Goal: Information Seeking & Learning: Find specific fact

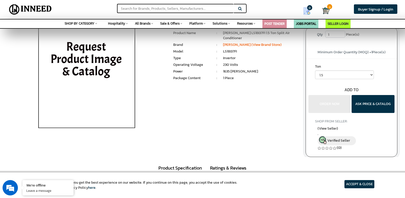
scroll to position [26, 0]
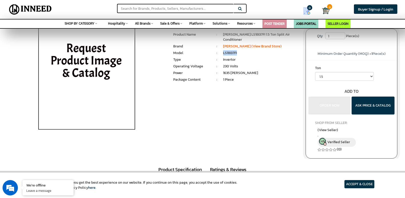
drag, startPoint x: 221, startPoint y: 49, endPoint x: 243, endPoint y: 50, distance: 22.2
click at [243, 50] on ul "Model : LS18I37FI" at bounding box center [235, 50] width 125 height 0
copy ul "LS18I37FI"
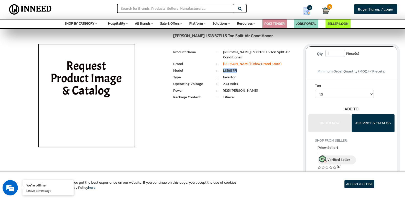
scroll to position [0, 0]
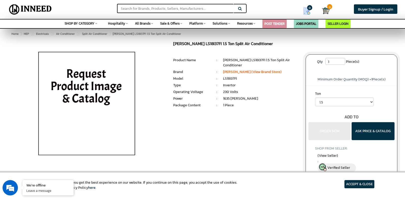
click at [222, 59] on li ":" at bounding box center [217, 60] width 13 height 5
drag, startPoint x: 222, startPoint y: 66, endPoint x: 232, endPoint y: 65, distance: 10.2
click at [232, 69] on ul "Brand : LLoyd (View Brand Store)" at bounding box center [235, 69] width 125 height 0
copy ul "[PERSON_NAME]"
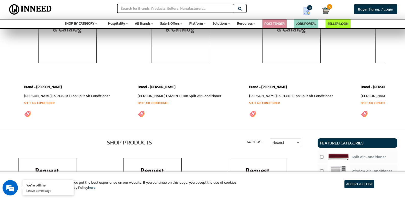
scroll to position [179, 0]
